Goal: Transaction & Acquisition: Download file/media

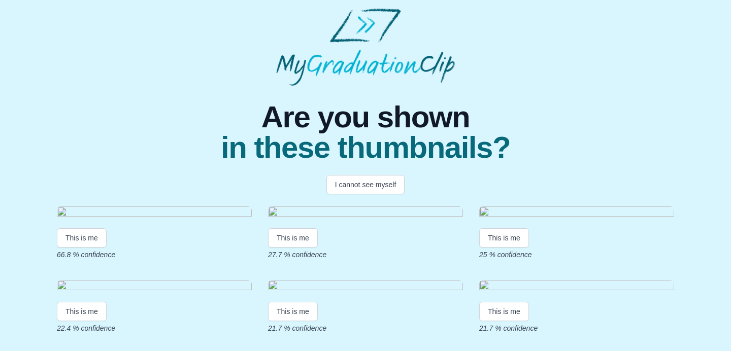
click at [199, 220] on img at bounding box center [154, 214] width 195 height 14
click at [73, 248] on button "This is me" at bounding box center [82, 237] width 50 height 19
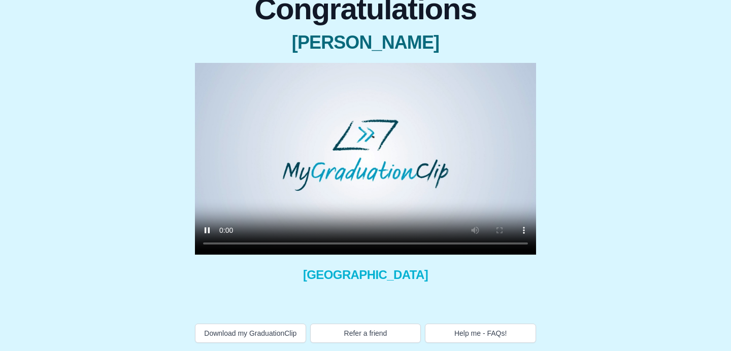
scroll to position [110, 0]
click at [402, 163] on video at bounding box center [365, 159] width 341 height 192
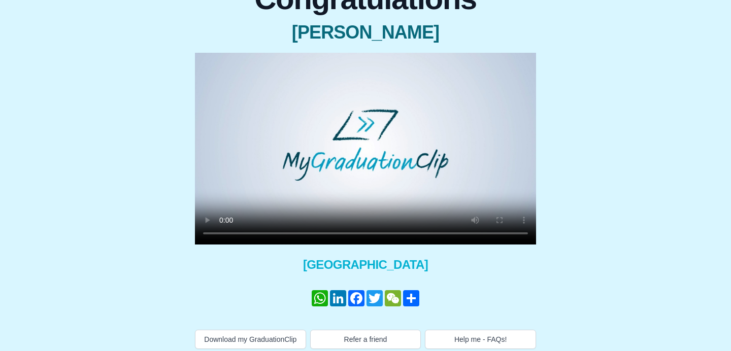
scroll to position [126, 0]
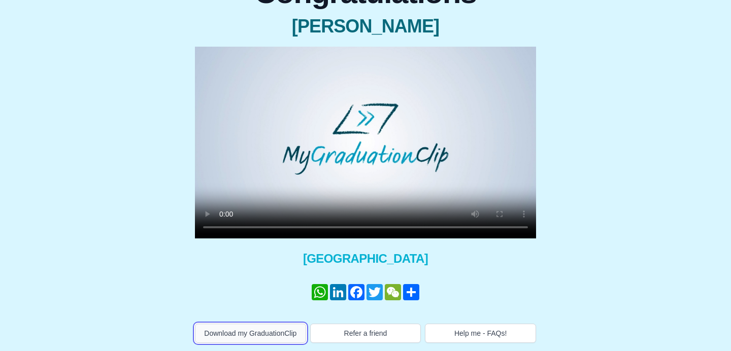
click at [270, 324] on button "Download my GraduationClip" at bounding box center [250, 333] width 111 height 19
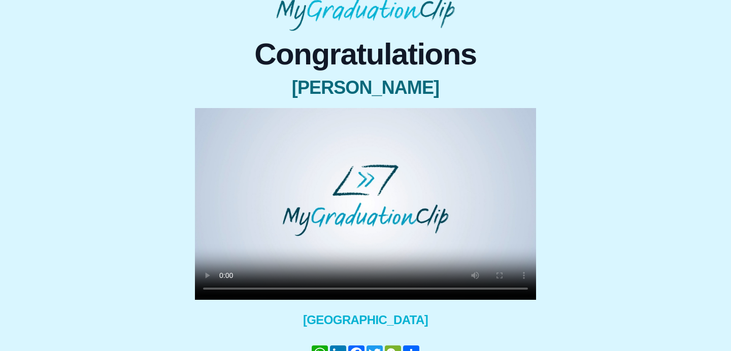
scroll to position [0, 0]
